Goal: Find specific page/section: Find specific page/section

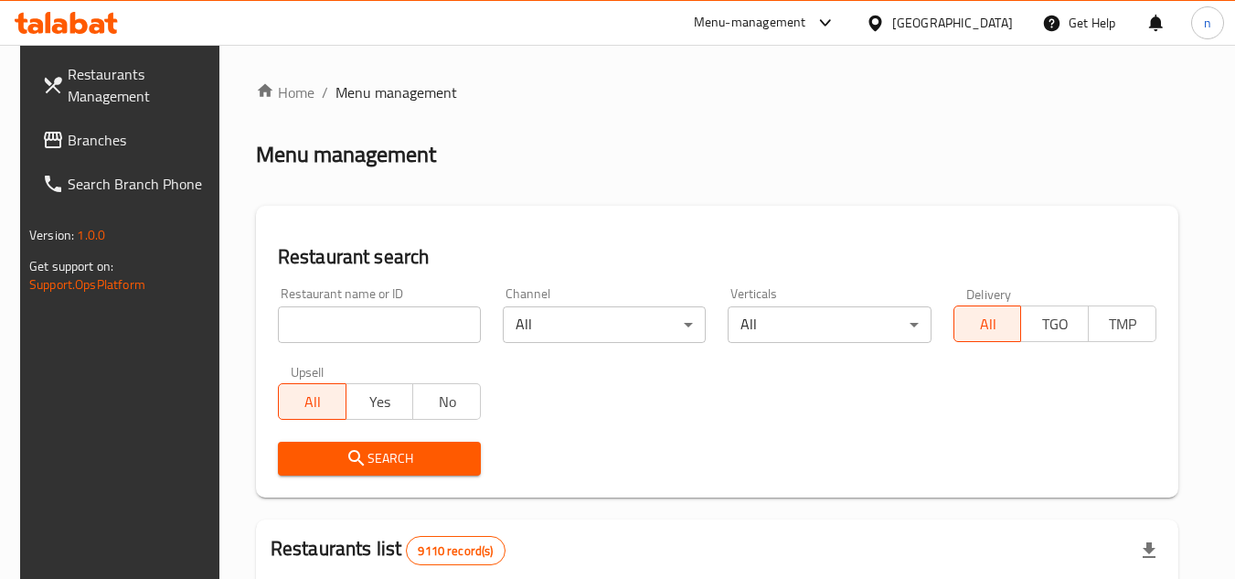
click at [885, 22] on icon at bounding box center [875, 23] width 19 height 19
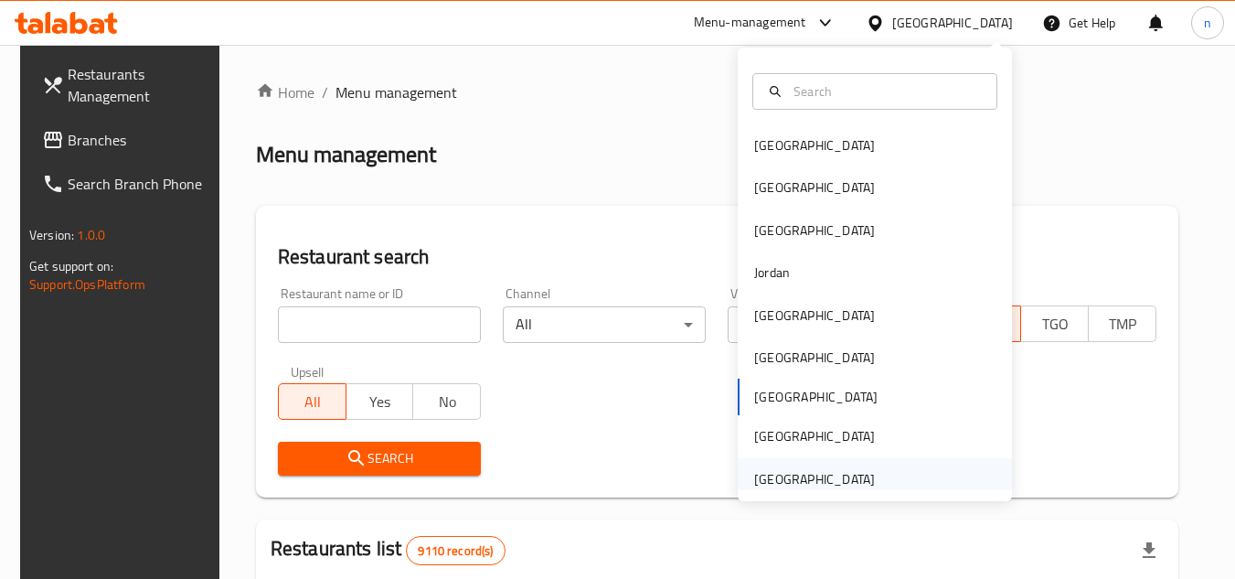
click at [765, 482] on div "[GEOGRAPHIC_DATA]" at bounding box center [814, 479] width 121 height 20
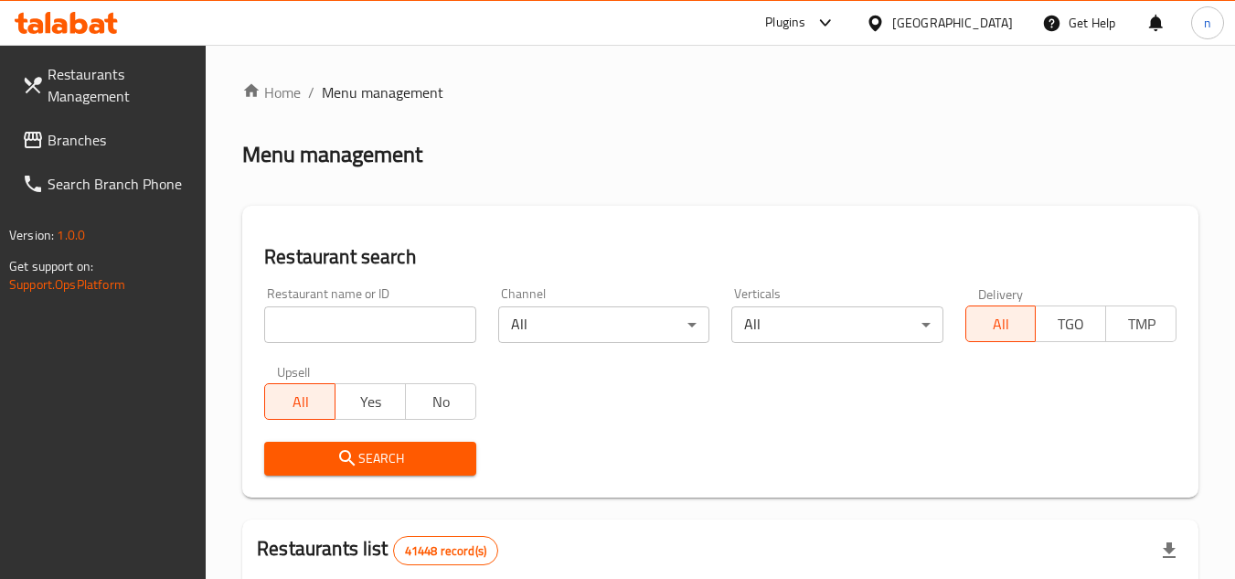
click at [80, 139] on span "Branches" at bounding box center [120, 140] width 144 height 22
